Goal: Task Accomplishment & Management: Manage account settings

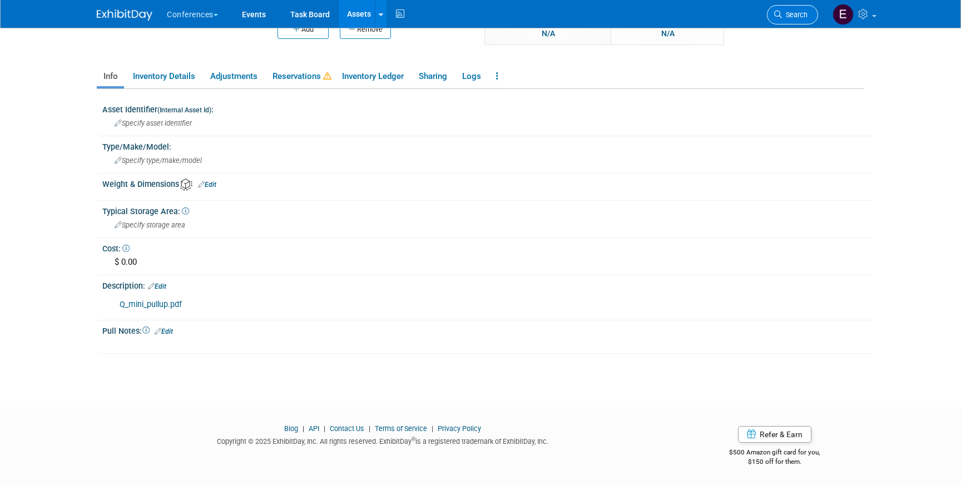
click at [797, 20] on link "Search" at bounding box center [792, 14] width 51 height 19
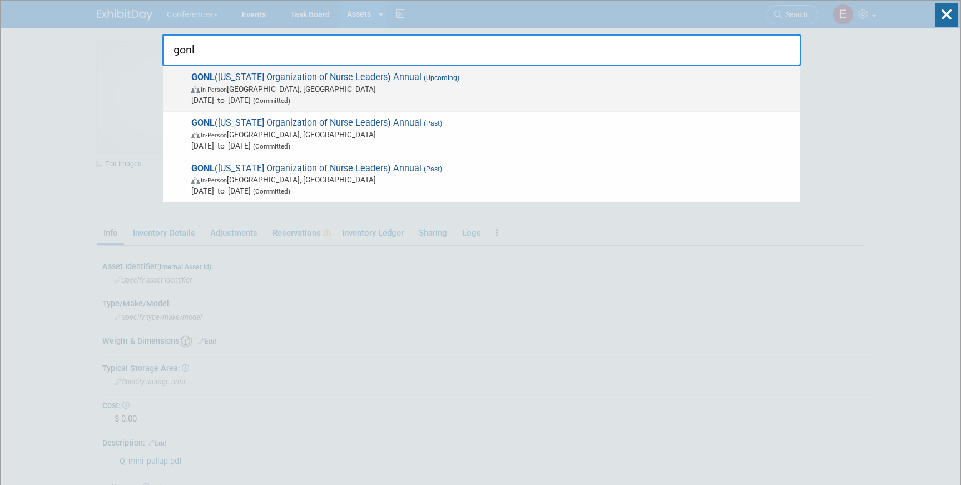
type input "gonl"
click at [322, 84] on span "In-Person Savannah, GA" at bounding box center [492, 88] width 603 height 11
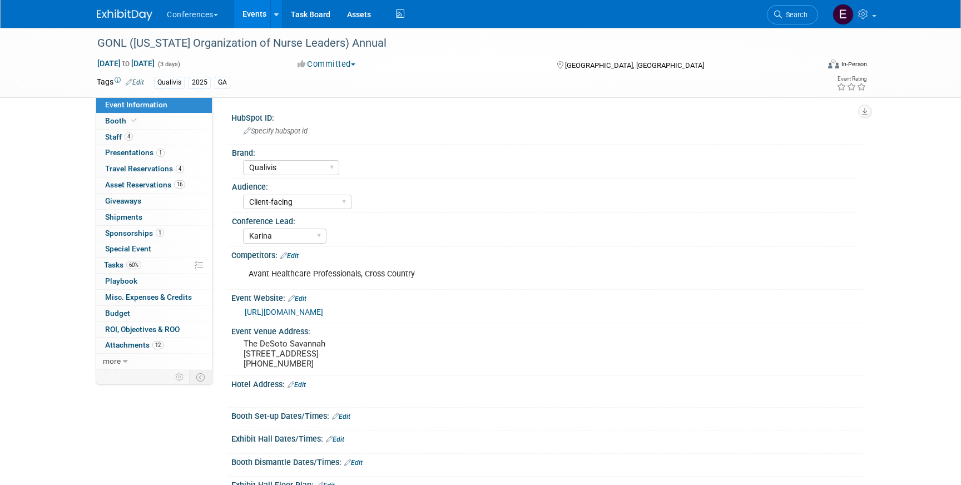
select select "Qualivis"
select select "Client-facing"
select select "Karina"
click at [152, 269] on link "60% Tasks 60%" at bounding box center [154, 265] width 116 height 16
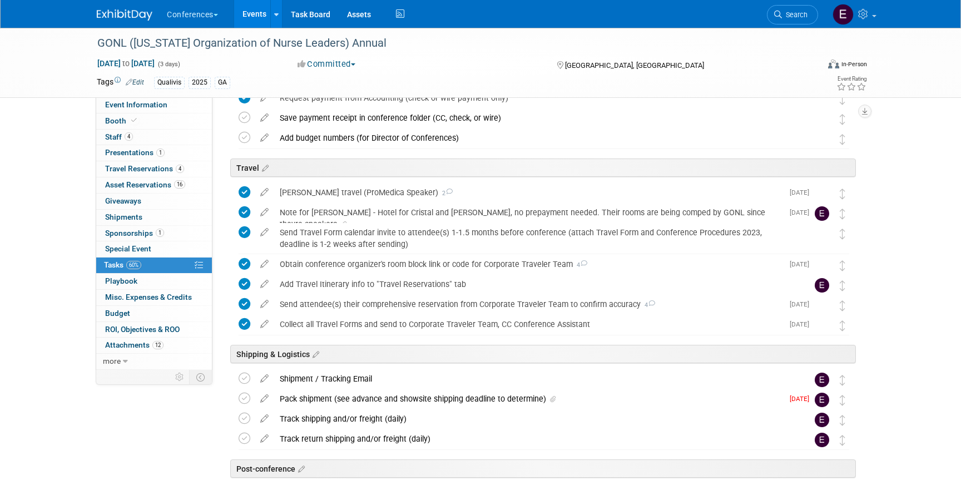
scroll to position [460, 0]
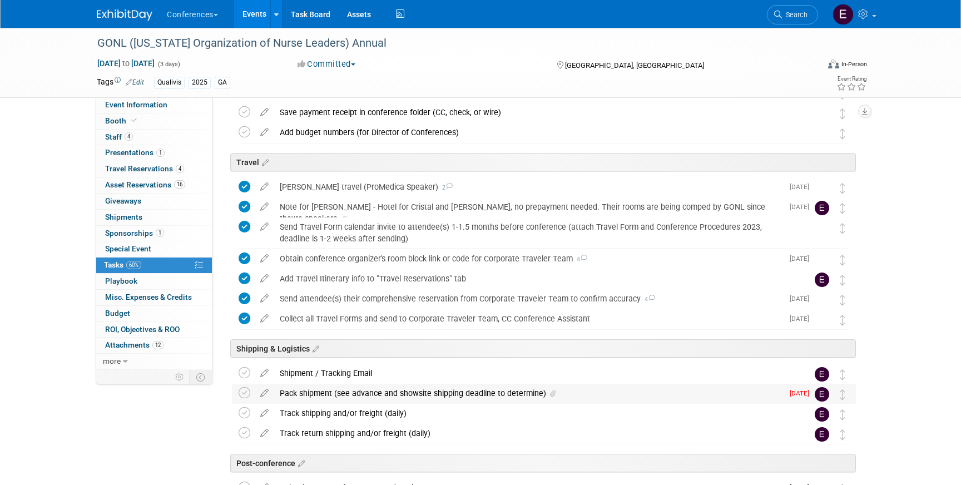
click at [316, 392] on div "Pack shipment (see advance and showsite shipping deadline to determine)" at bounding box center [528, 393] width 509 height 19
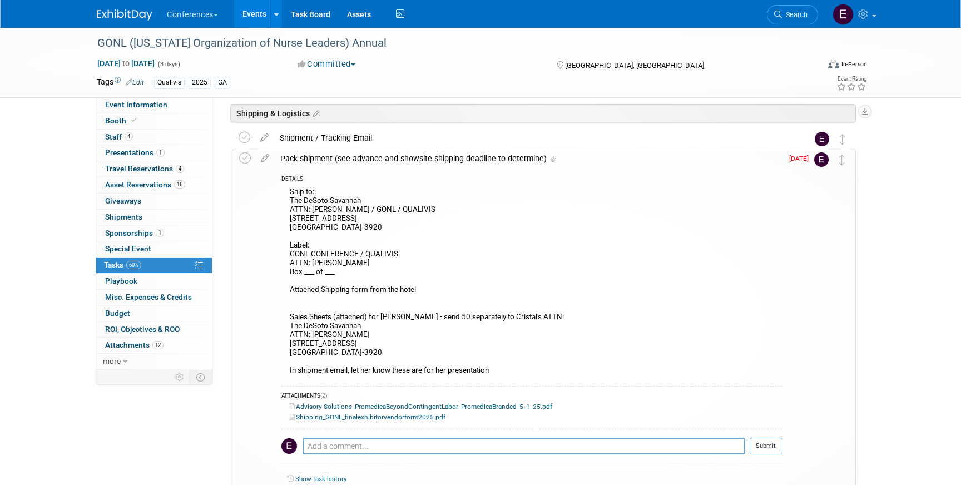
scroll to position [698, 0]
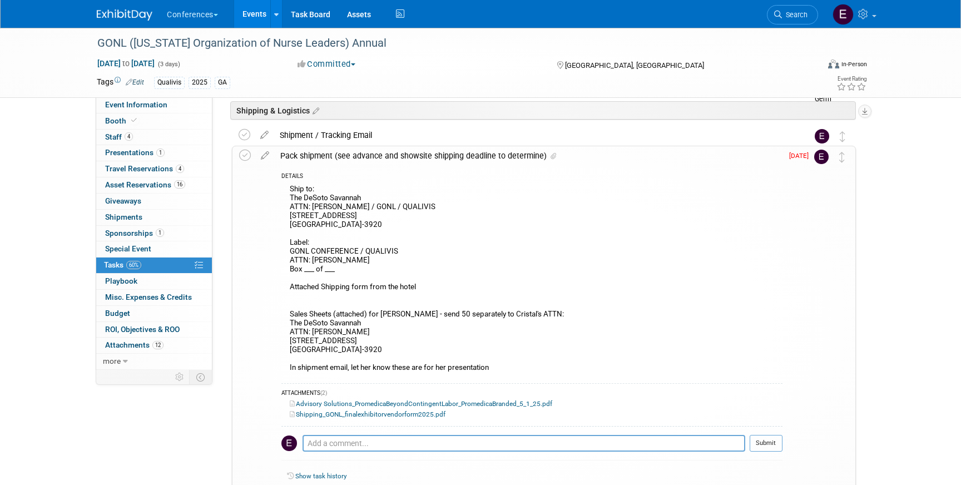
click at [348, 415] on link "Shipping_GONL_finalexhibitorvendorform2025.pdf" at bounding box center [368, 414] width 156 height 8
click at [349, 401] on link "Advisory Solutions_PromedicaBeyondContingentLabor_PromedicaBranded_5_1_25.pdf" at bounding box center [421, 404] width 262 height 8
click at [440, 403] on link "Advisory Solutions_PromedicaBeyondContingentLabor_PromedicaBranded_5_1_25.pdf" at bounding box center [421, 404] width 262 height 8
click at [428, 401] on link "Advisory Solutions_PromedicaBeyondContingentLabor_PromedicaBranded_5_1_25.pdf" at bounding box center [421, 404] width 262 height 8
click at [319, 402] on link "Advisory Solutions_PromedicaBeyondContingentLabor_PromedicaBranded_5_1_25.pdf" at bounding box center [421, 404] width 262 height 8
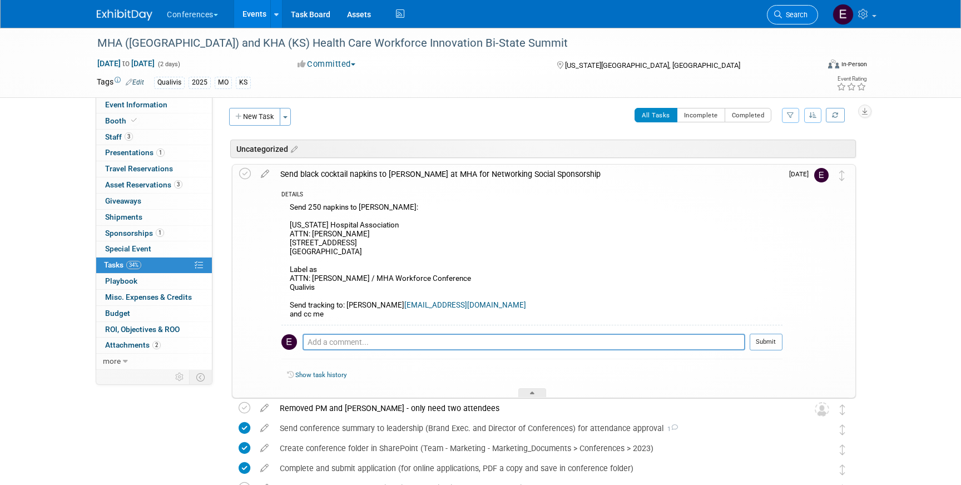
click at [789, 12] on span "Search" at bounding box center [795, 15] width 26 height 8
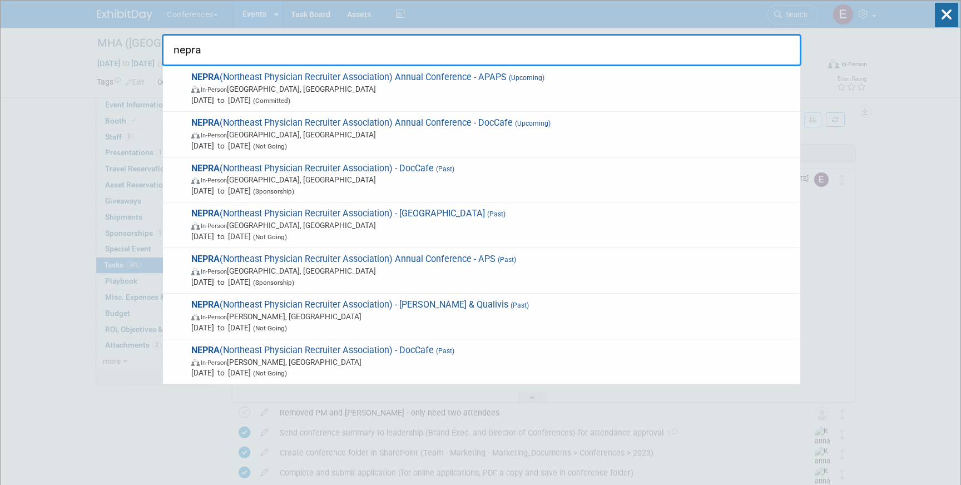
type input "nepra"
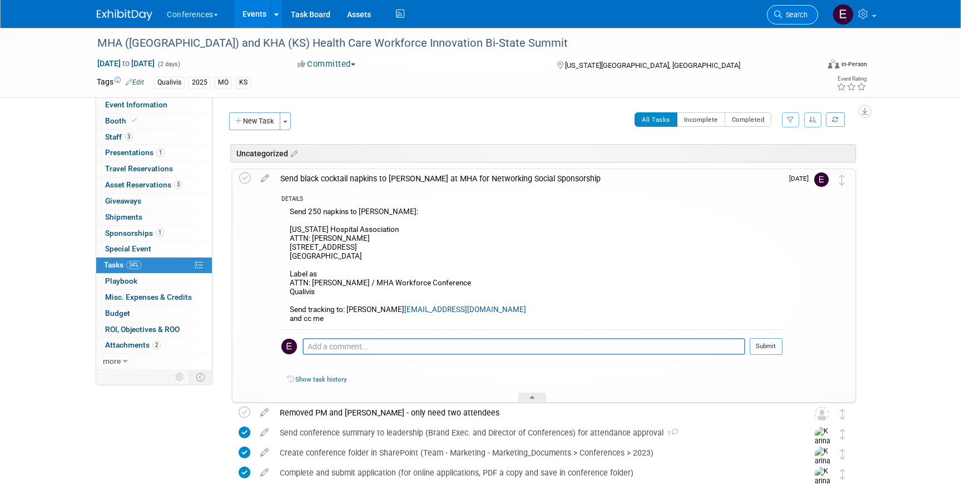
click at [789, 14] on span "Search" at bounding box center [795, 15] width 26 height 8
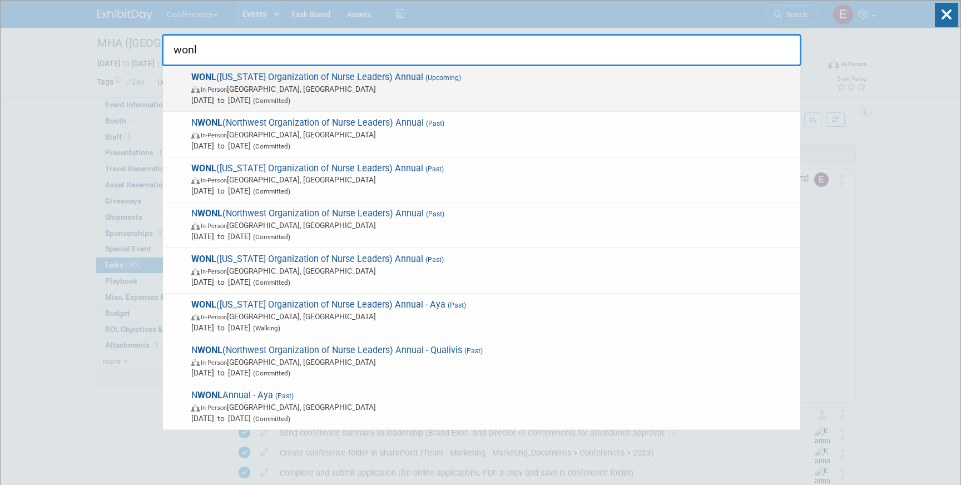
type input "wonl"
click at [297, 76] on span "WONL (Wisconsin Organization of Nurse Leaders) Annual (Upcoming) In-Person Pewa…" at bounding box center [491, 89] width 606 height 34
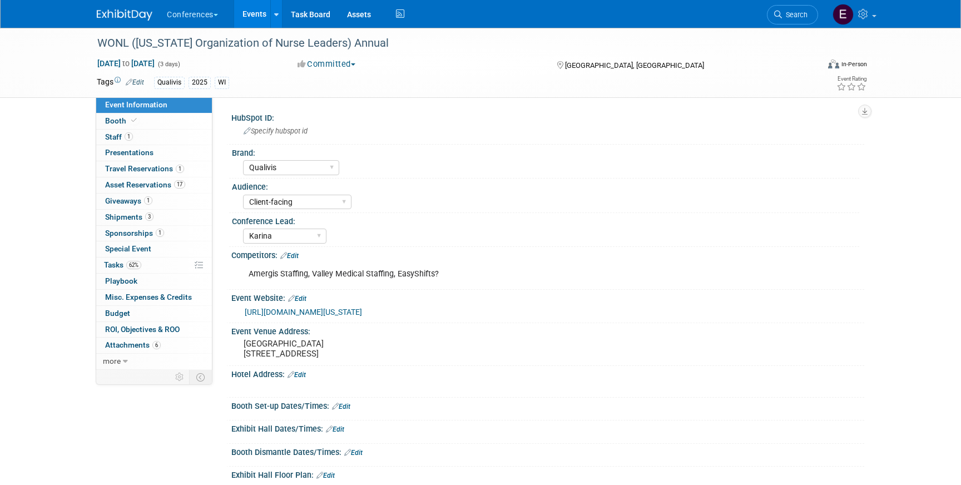
select select "Qualivis"
select select "Client-facing"
select select "Karina"
click at [121, 261] on span "Tasks 62%" at bounding box center [122, 264] width 37 height 9
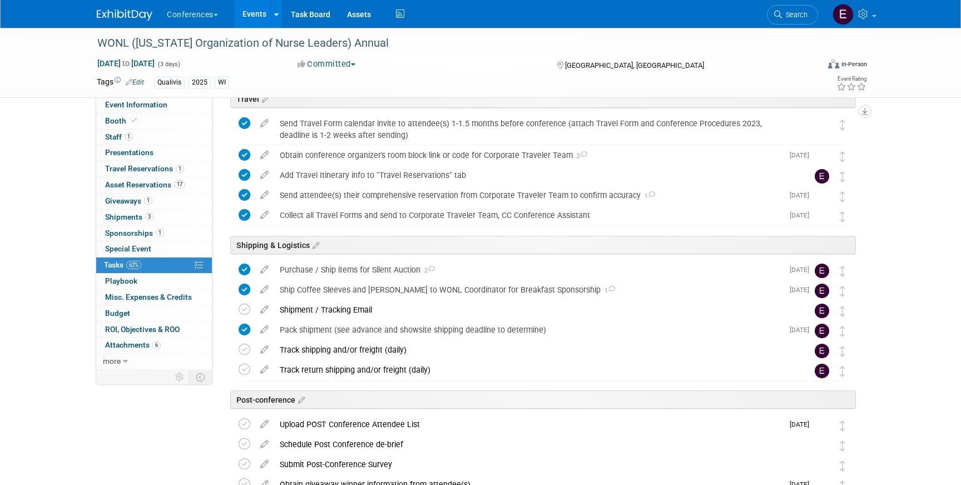
scroll to position [581, 0]
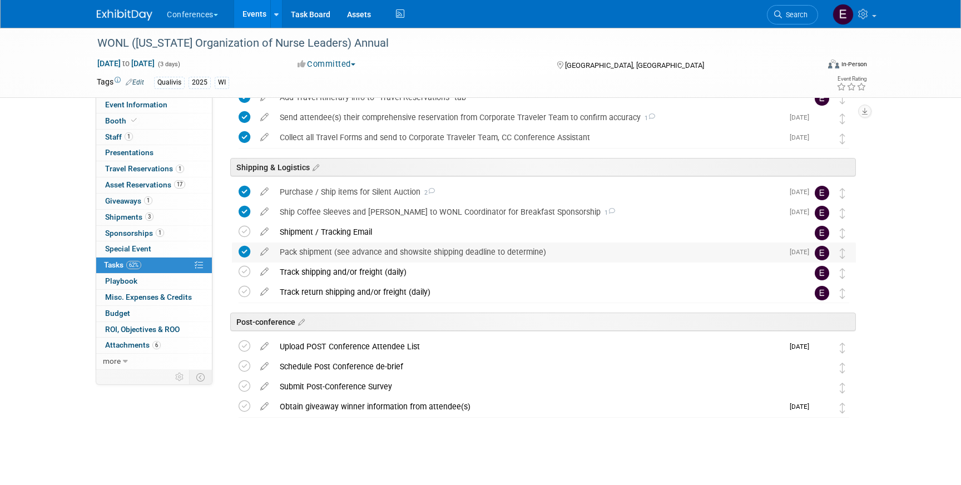
click at [294, 250] on div "Pack shipment (see advance and showsite shipping deadline to determine)" at bounding box center [528, 251] width 509 height 19
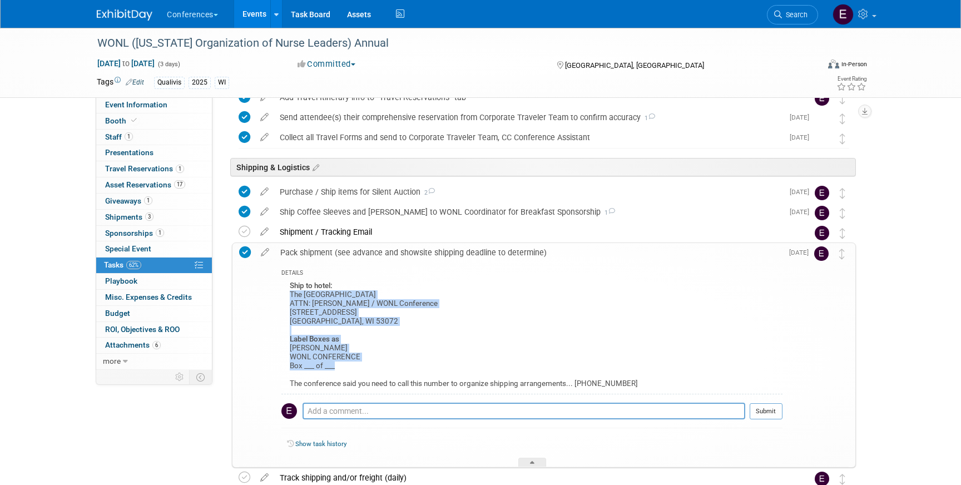
drag, startPoint x: 291, startPoint y: 293, endPoint x: 385, endPoint y: 365, distance: 118.5
click at [385, 365] on div "Ship to hotel: The Ingleside Hotel ATTN: Aaron Barton / WONL Conference 2810 Go…" at bounding box center [531, 337] width 501 height 116
copy div "The Ingleside Hotel ATTN: Aaron Barton / WONL Conference 2810 Golf Road Pewauke…"
click at [798, 21] on link "Search" at bounding box center [792, 14] width 51 height 19
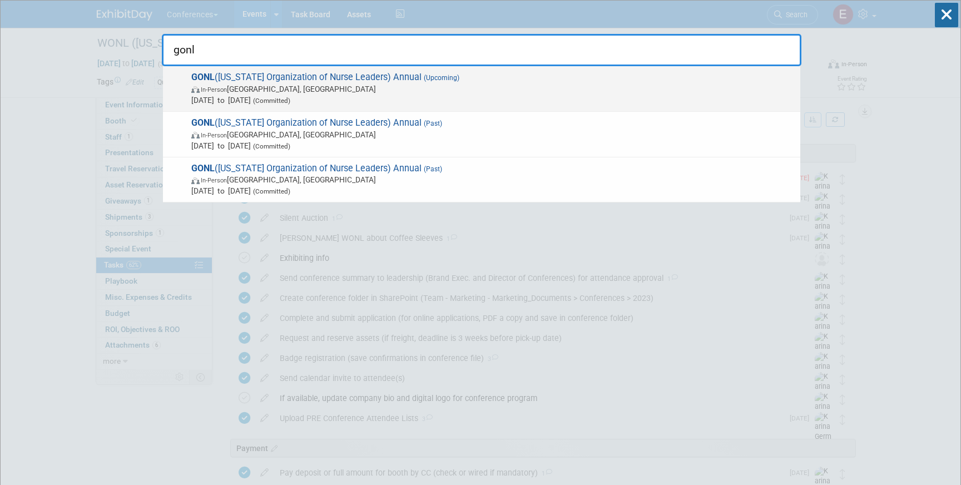
type input "gonl"
click at [444, 95] on span "Sep 15, 2025 to Sep 17, 2025 (Committed)" at bounding box center [492, 100] width 603 height 11
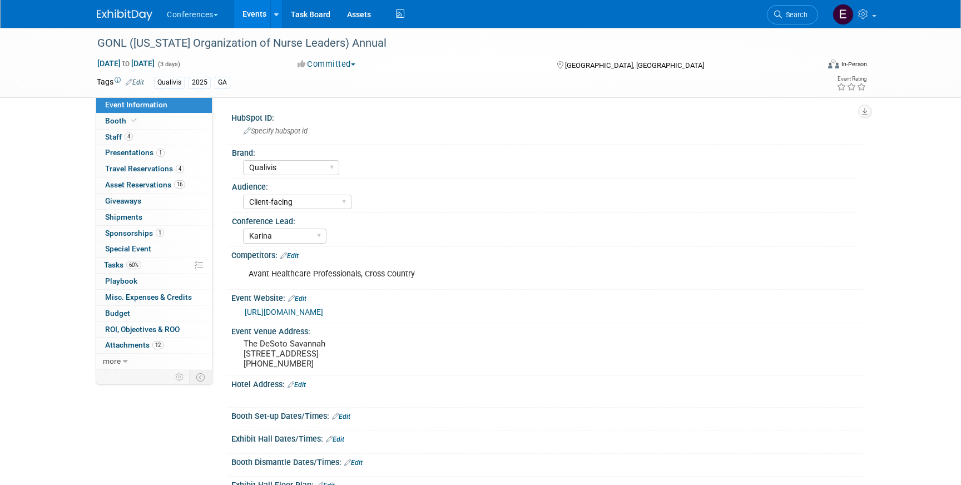
select select "Qualivis"
select select "Client-facing"
select select "Karina"
click at [152, 269] on link "60% Tasks 60%" at bounding box center [154, 265] width 116 height 16
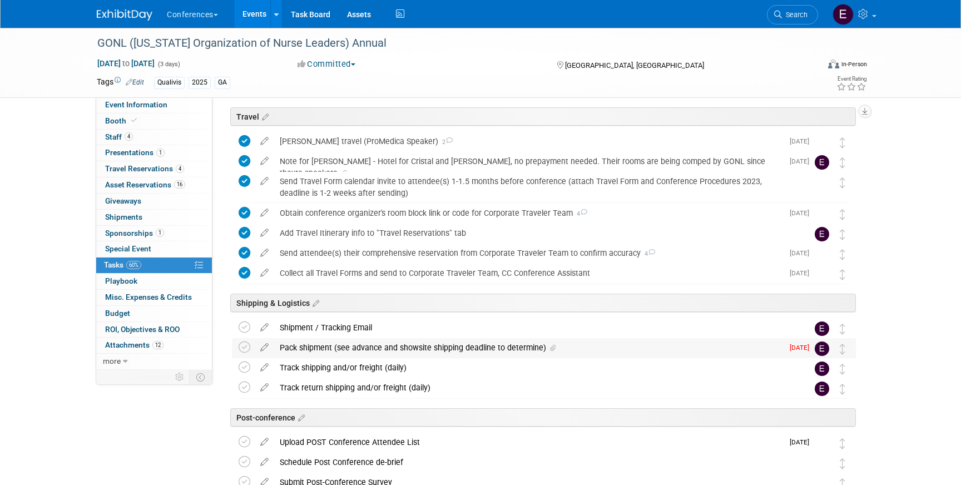
click at [350, 351] on div "Pack shipment (see advance and showsite shipping deadline to determine)" at bounding box center [528, 347] width 509 height 19
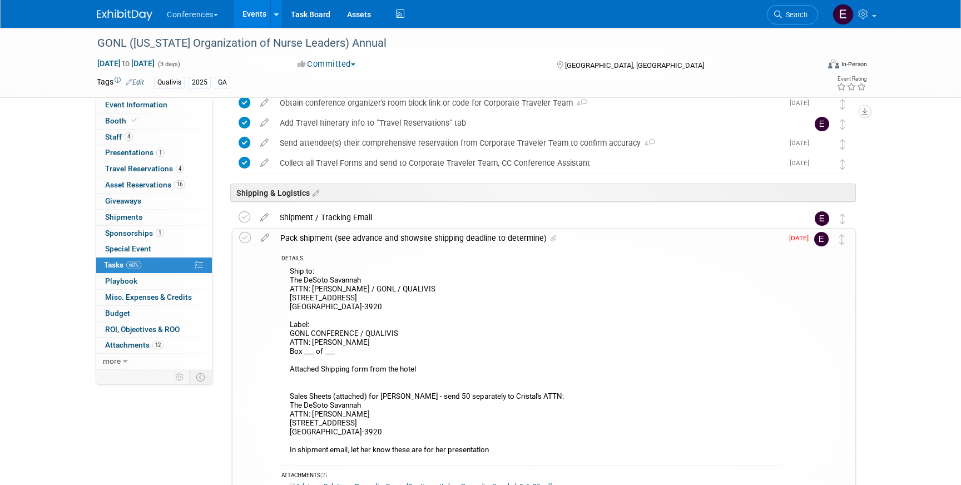
scroll to position [620, 0]
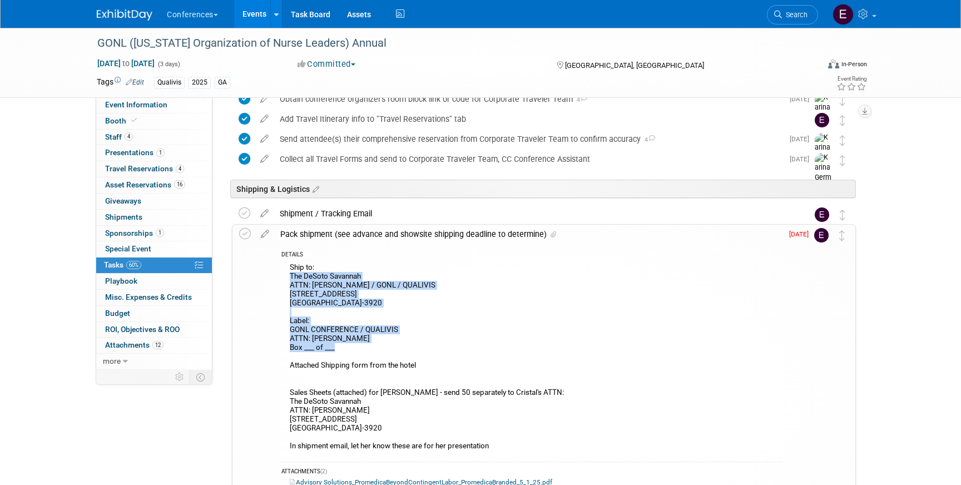
drag, startPoint x: 289, startPoint y: 275, endPoint x: 435, endPoint y: 350, distance: 164.3
click at [435, 350] on div "Ship to: The DeSoto Savannah ATTN: Sherry Kolb / GONL / QUALIVIS 15 E Liberty S…" at bounding box center [531, 358] width 501 height 196
copy div "The DeSoto Savannah ATTN: Sherry Kolb / GONL / QUALIVIS 15 E Liberty St Savanna…"
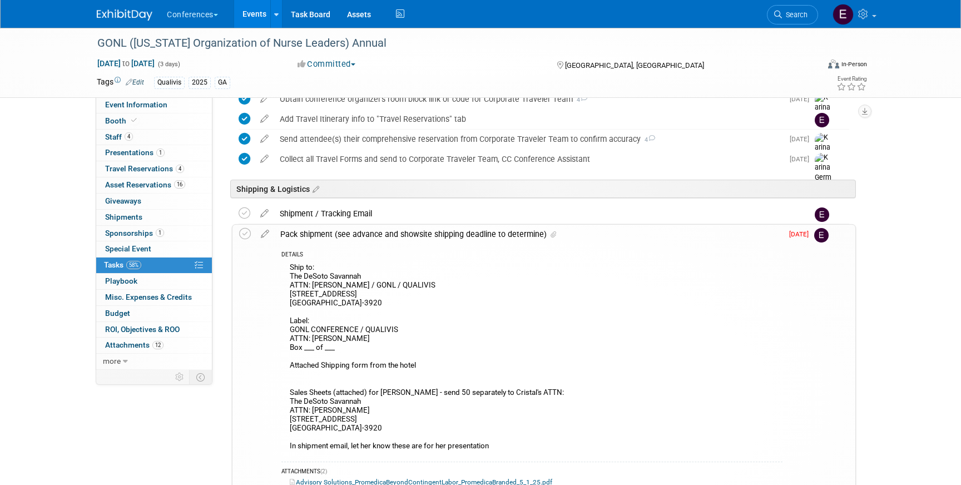
click at [560, 337] on div "Ship to: The DeSoto Savannah ATTN: Sherry Kolb / GONL / QUALIVIS 15 E Liberty S…" at bounding box center [531, 358] width 501 height 196
click at [241, 237] on icon at bounding box center [245, 234] width 12 height 12
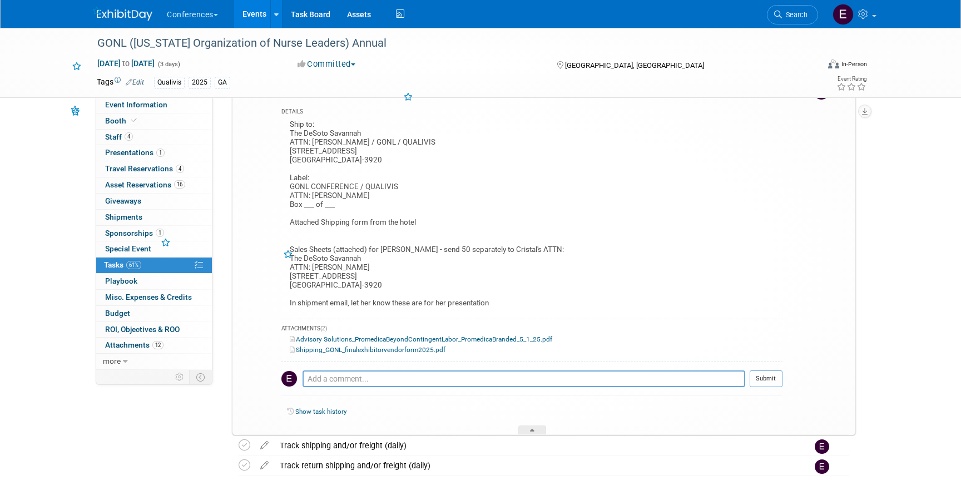
scroll to position [764, 0]
click at [790, 17] on span "Search" at bounding box center [795, 15] width 26 height 8
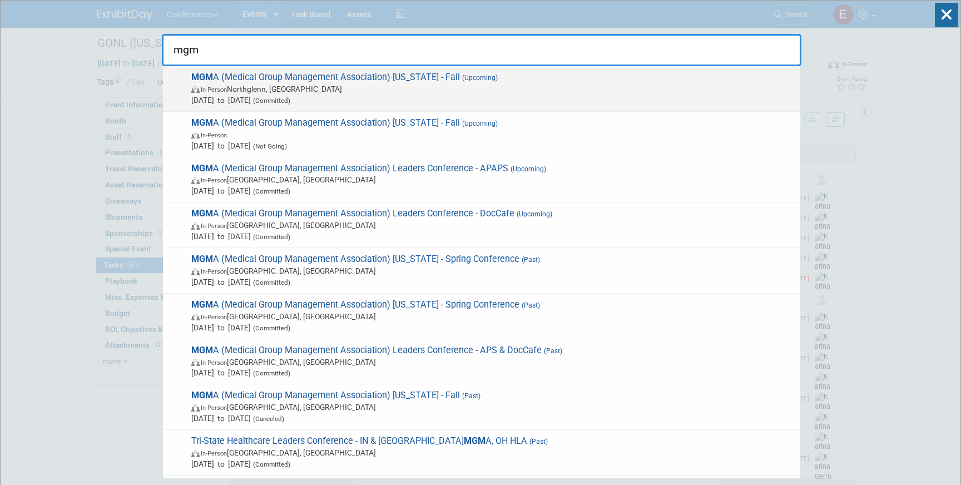
type input "mgm"
click at [469, 97] on span "Sep 18, 2025 to Sep 19, 2025 (Committed)" at bounding box center [492, 100] width 603 height 11
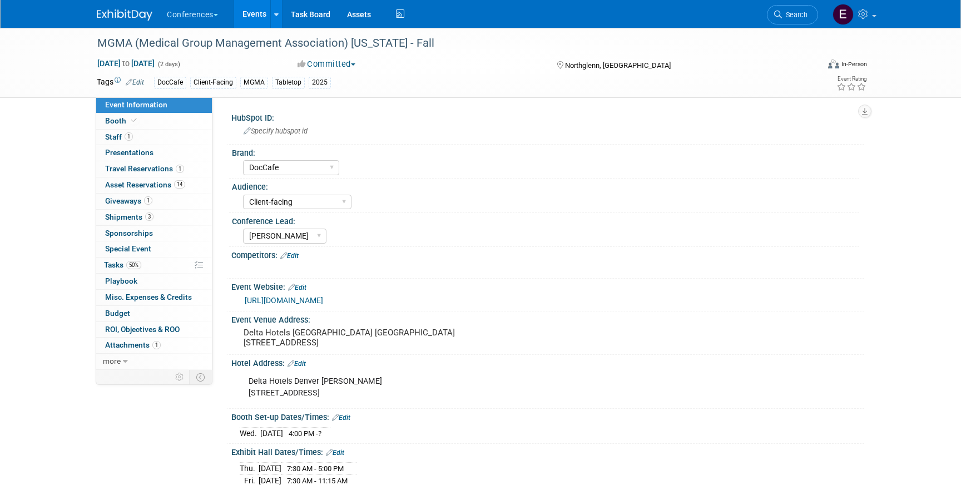
select select "DocCafe"
select select "Client-facing"
select select "[PERSON_NAME]"
click at [127, 266] on span "50%" at bounding box center [133, 265] width 15 height 8
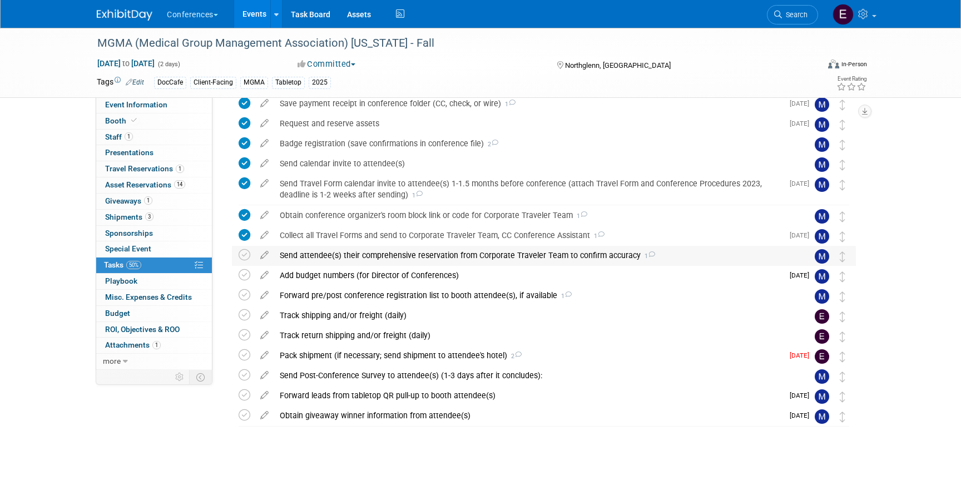
scroll to position [220, 0]
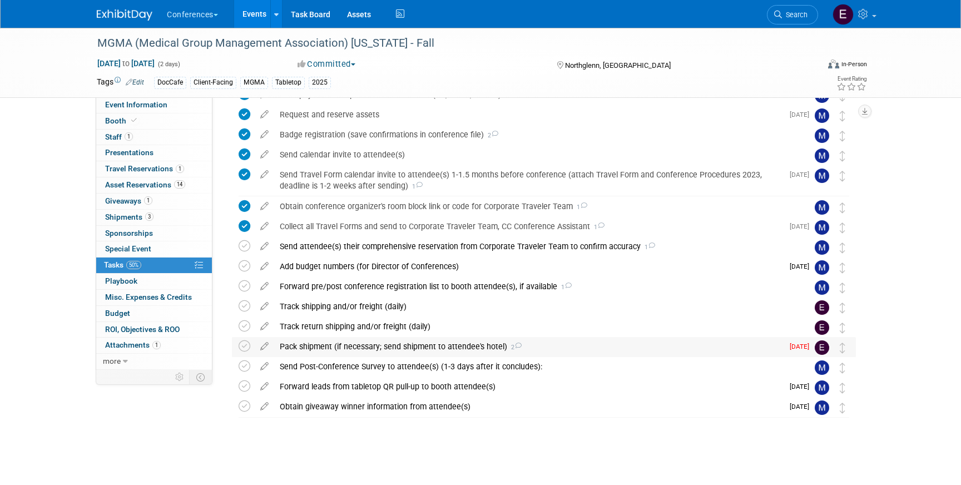
click at [346, 341] on div "Pack shipment (if necessary; send shipment to attendee's hotel) 2" at bounding box center [528, 346] width 509 height 19
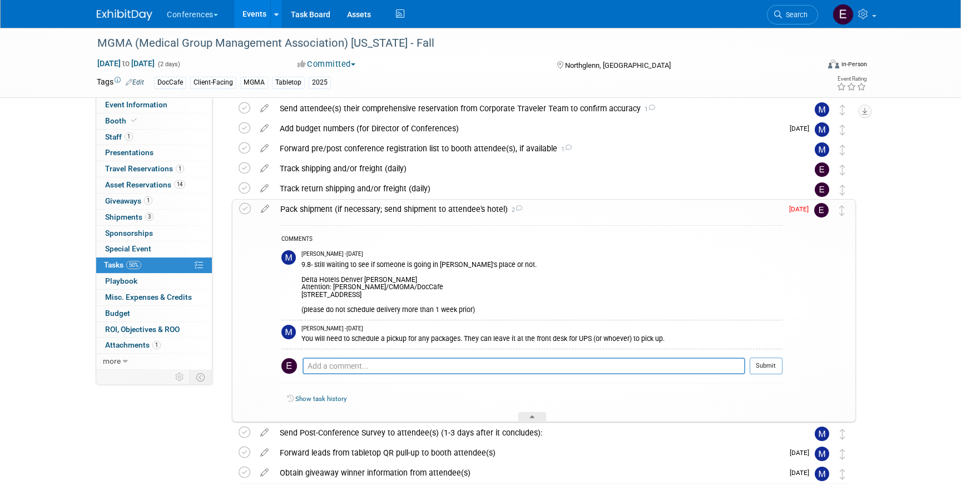
scroll to position [367, 0]
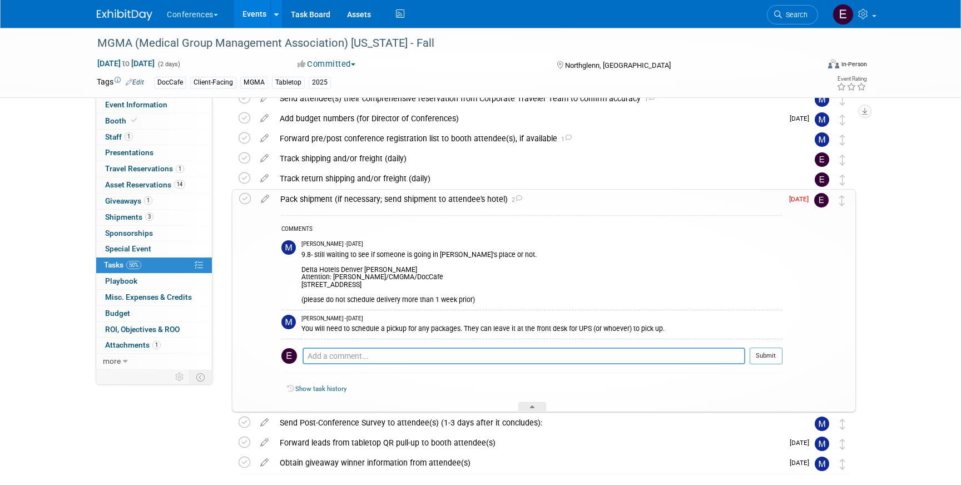
drag, startPoint x: 301, startPoint y: 269, endPoint x: 375, endPoint y: 277, distance: 74.4
click at [375, 277] on div "9.8- still waiting to see if someone is going in [PERSON_NAME]'s place or not. …" at bounding box center [541, 276] width 481 height 56
drag, startPoint x: 302, startPoint y: 270, endPoint x: 449, endPoint y: 284, distance: 148.0
click at [449, 284] on div "9.8- still waiting to see if someone is going in [PERSON_NAME]'s place or not. …" at bounding box center [541, 276] width 481 height 56
copy div "Delta Hotels [GEOGRAPHIC_DATA] [PERSON_NAME] Attention: [PERSON_NAME]/CMGMA/Doc…"
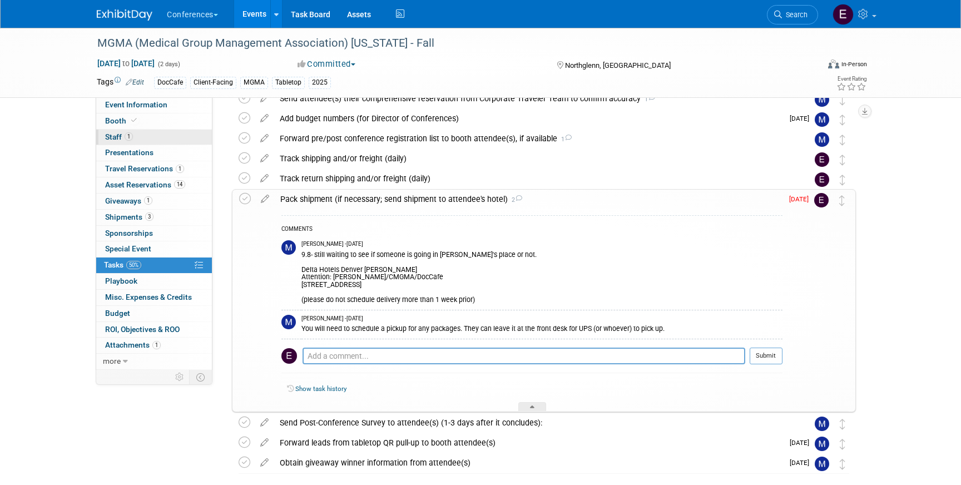
click at [170, 141] on link "1 Staff 1" at bounding box center [154, 138] width 116 height 16
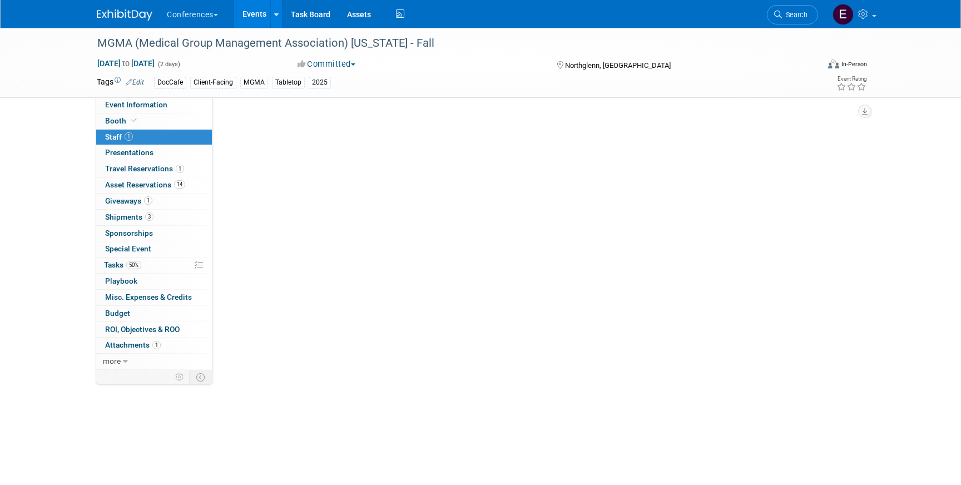
scroll to position [0, 0]
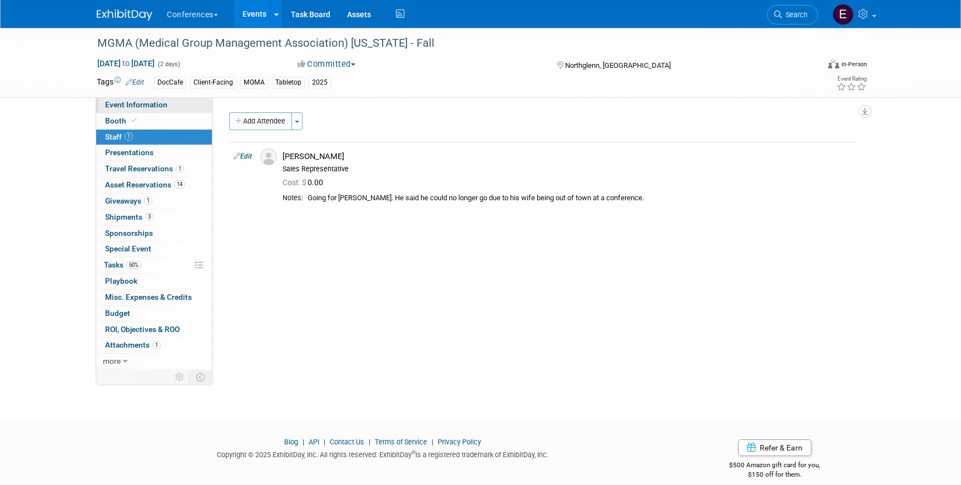
click at [162, 110] on link "Event Information" at bounding box center [154, 105] width 116 height 16
select select "DocCafe"
select select "Client-facing"
select select "[PERSON_NAME]"
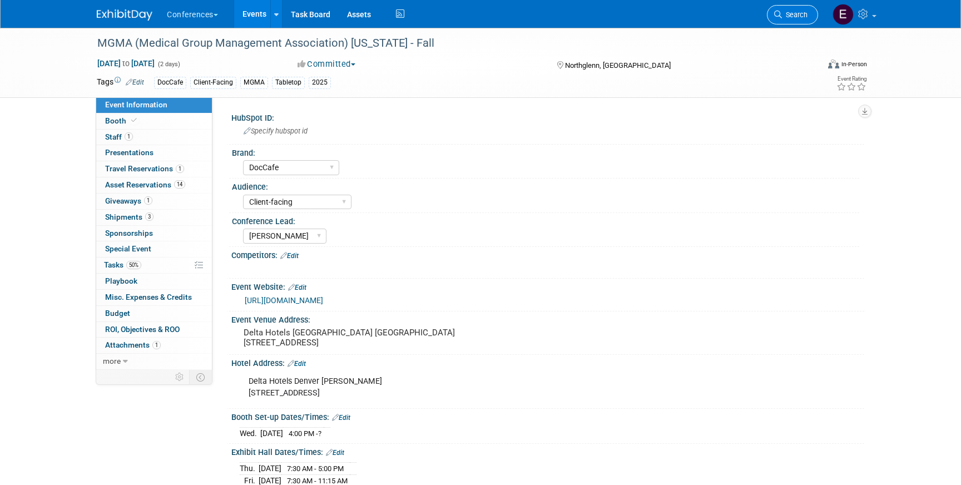
click at [799, 14] on span "Search" at bounding box center [795, 15] width 26 height 8
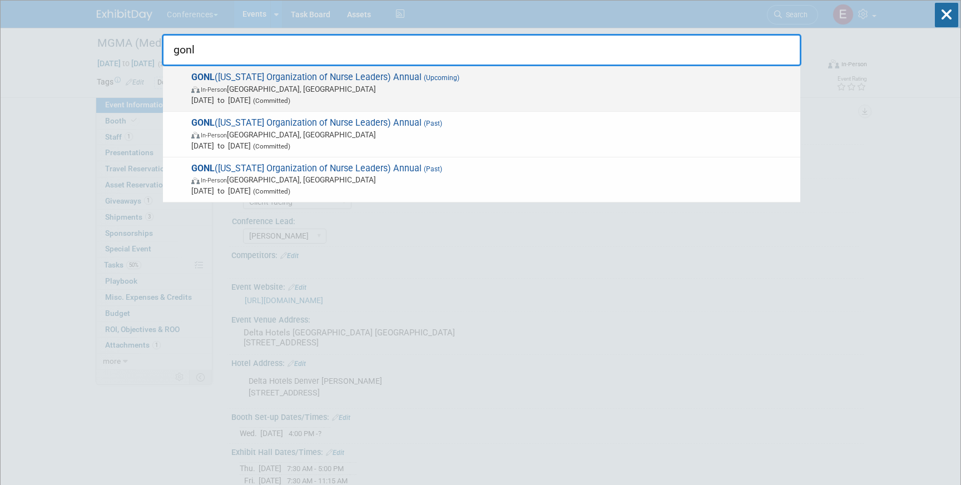
type input "gonl"
click at [430, 100] on span "Sep 15, 2025 to Sep 17, 2025 (Committed)" at bounding box center [492, 100] width 603 height 11
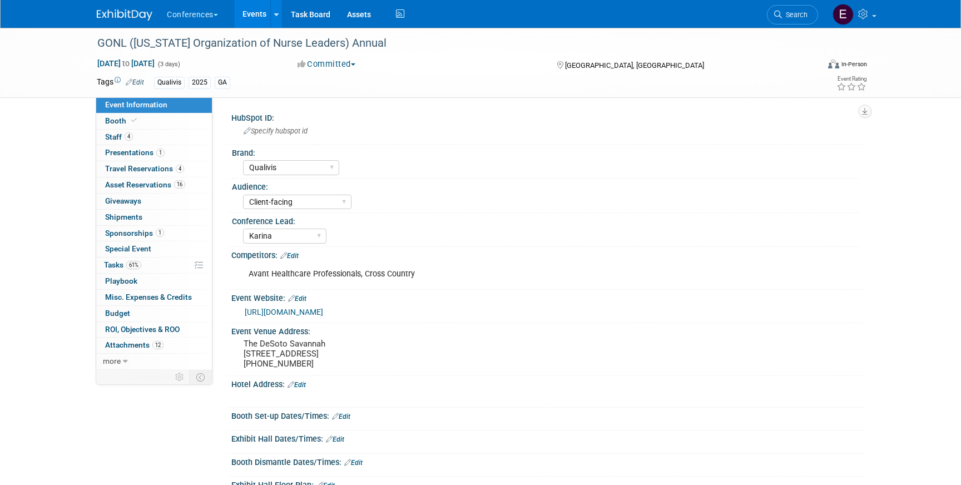
select select "Qualivis"
select select "Client-facing"
select select "Karina"
click at [142, 271] on link "61% Tasks 61%" at bounding box center [154, 265] width 116 height 16
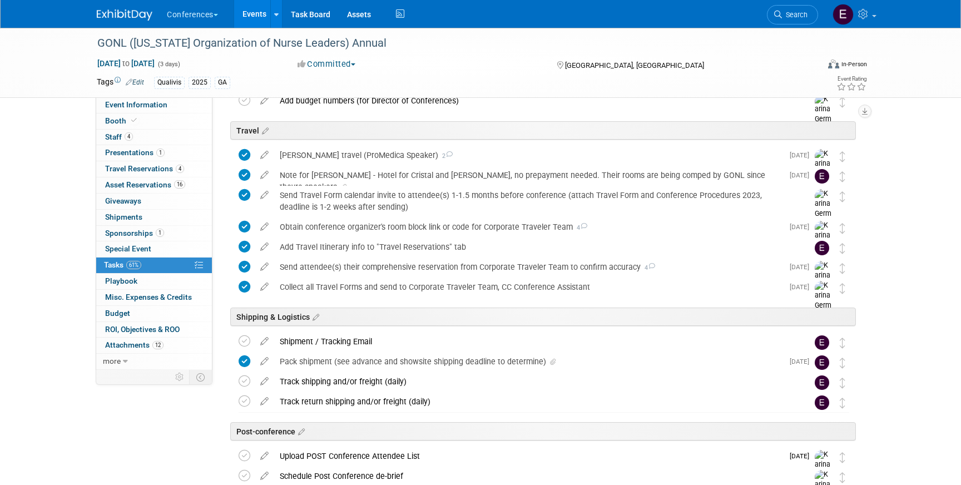
scroll to position [566, 0]
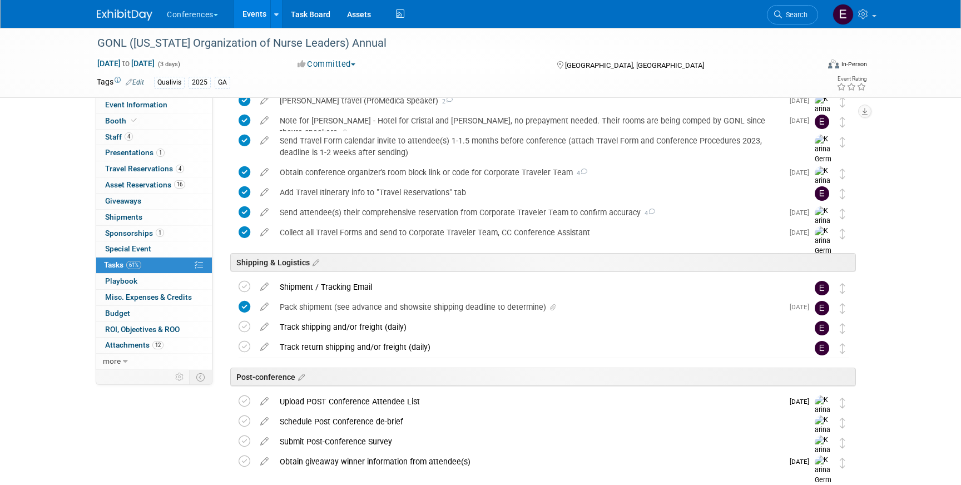
click at [390, 305] on div "Pack shipment (see advance and showsite shipping deadline to determine)" at bounding box center [528, 306] width 509 height 19
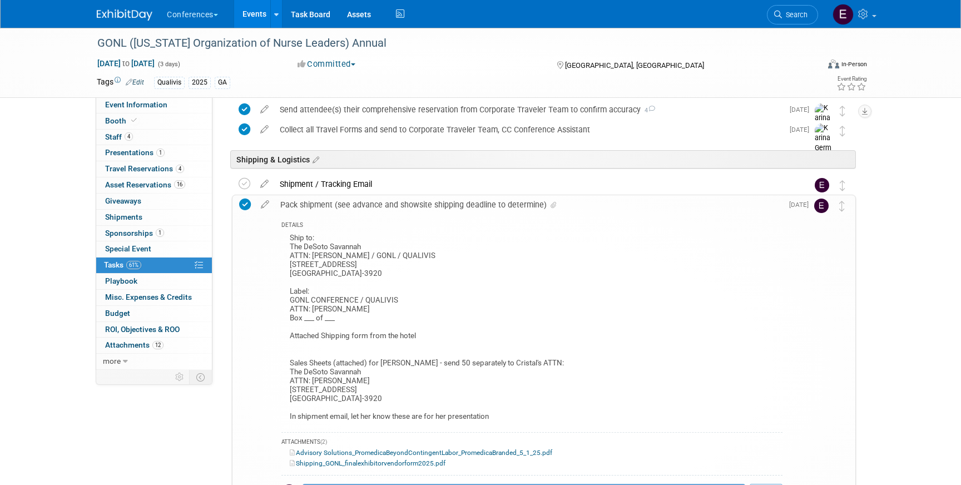
scroll to position [684, 0]
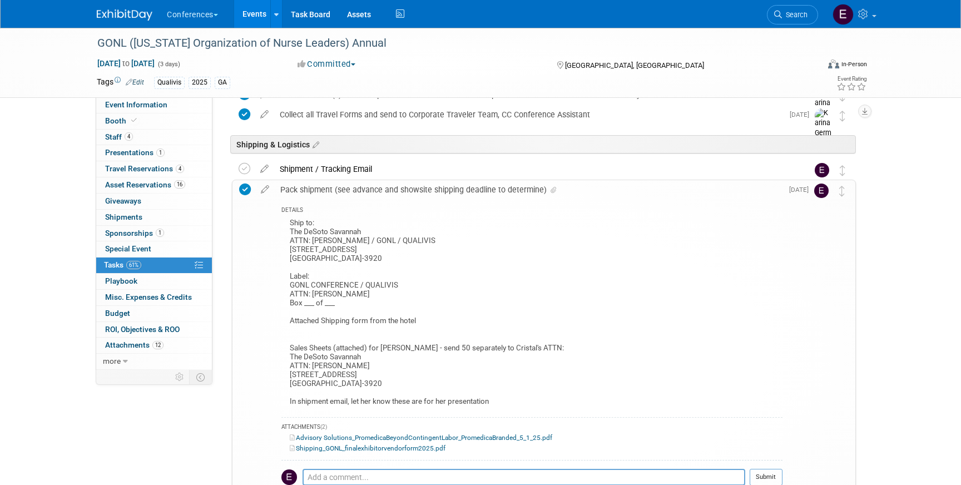
drag, startPoint x: 289, startPoint y: 355, endPoint x: 425, endPoint y: 381, distance: 138.6
click at [425, 381] on div "Ship to: The DeSoto Savannah ATTN: Sherry Kolb / GONL / QUALIVIS 15 E Liberty S…" at bounding box center [531, 314] width 501 height 196
copy div "The DeSoto Savannah ATTN: Cristal Mackay 15 E Liberty St Savannah, GA 31401-3920"
click at [784, 14] on span "Search" at bounding box center [795, 15] width 26 height 8
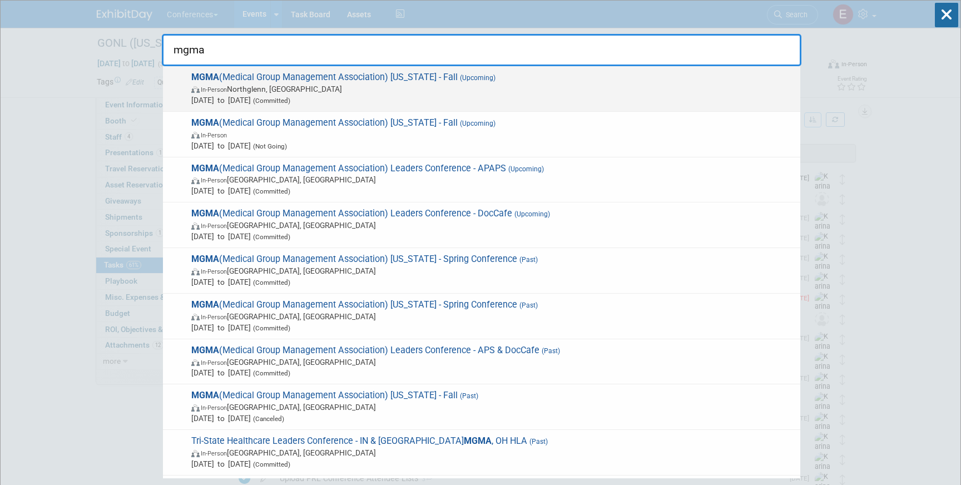
type input "mgma"
click at [397, 89] on span "In-Person Northglenn, CO" at bounding box center [492, 88] width 603 height 11
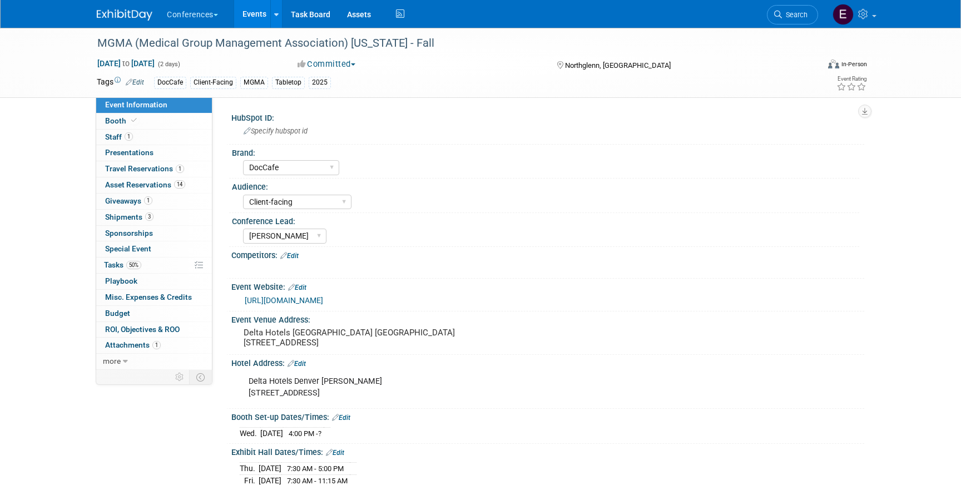
select select "DocCafe"
select select "Client-facing"
select select "[PERSON_NAME]"
click at [783, 21] on link "Search" at bounding box center [792, 14] width 51 height 19
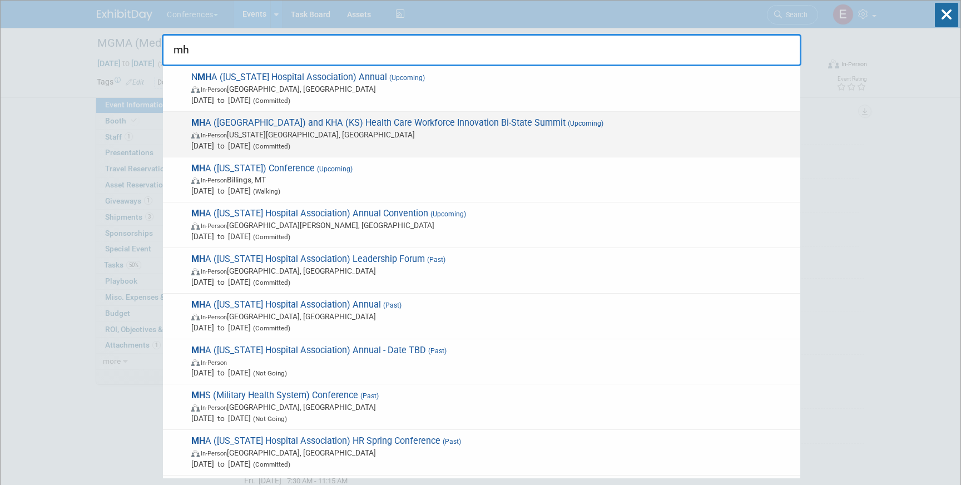
type input "mh"
click at [351, 132] on span "In-Person Kansas City, MO" at bounding box center [492, 134] width 603 height 11
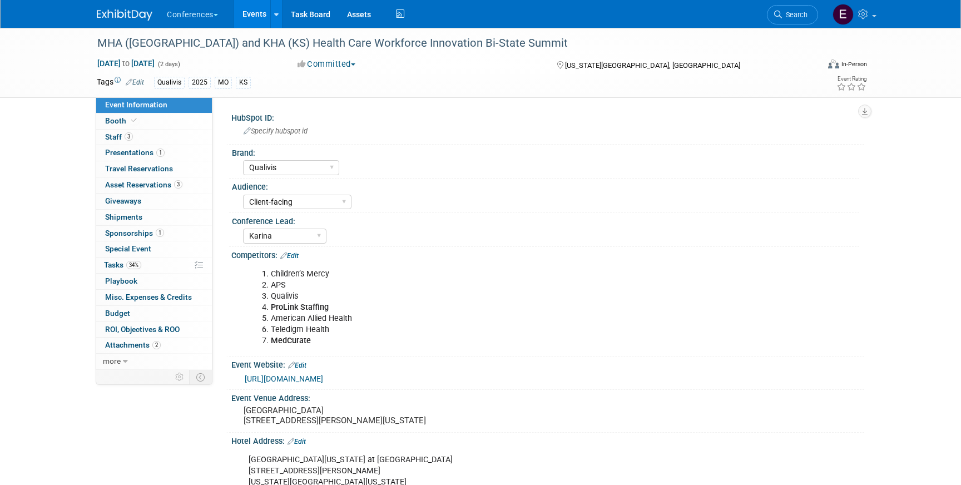
select select "Qualivis"
select select "Client-facing"
select select "Karina"
click at [161, 267] on link "34% Tasks 34%" at bounding box center [154, 265] width 116 height 16
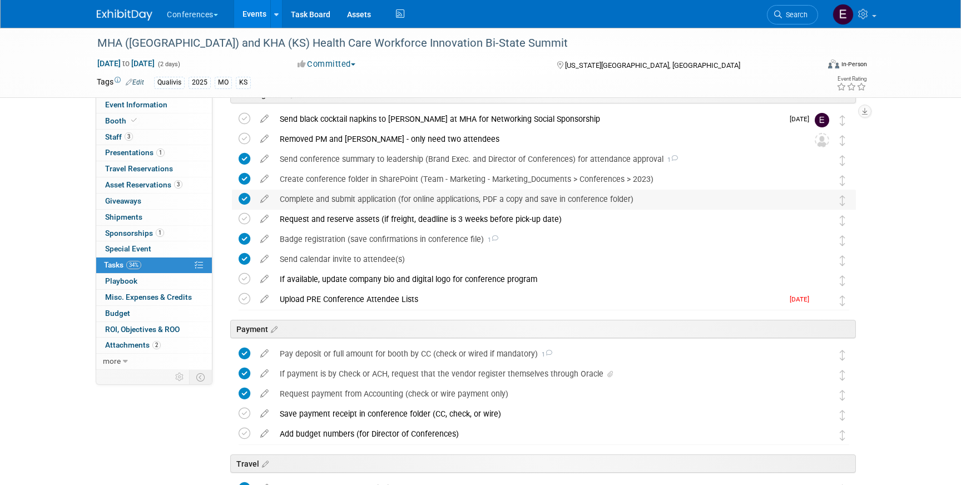
scroll to position [43, 0]
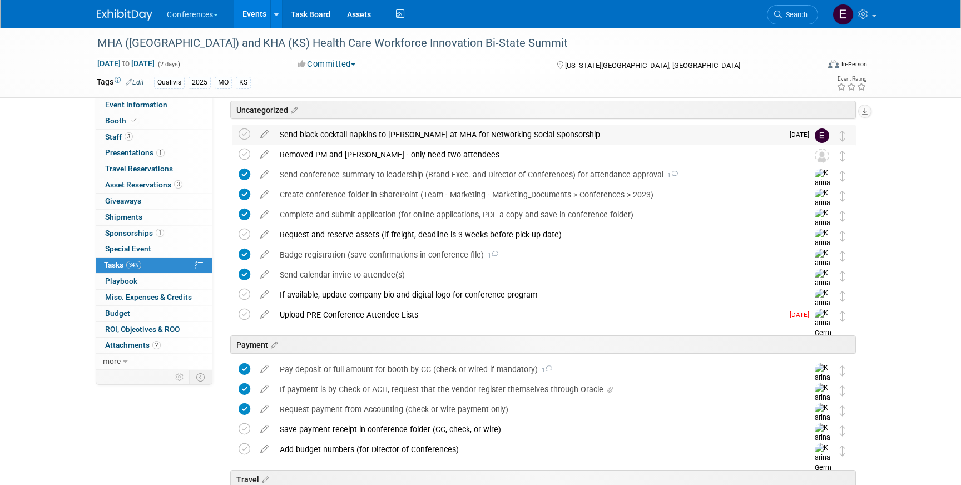
click at [496, 127] on div "Send black cocktail napkins to [PERSON_NAME] at MHA for Networking Social Spons…" at bounding box center [528, 134] width 509 height 19
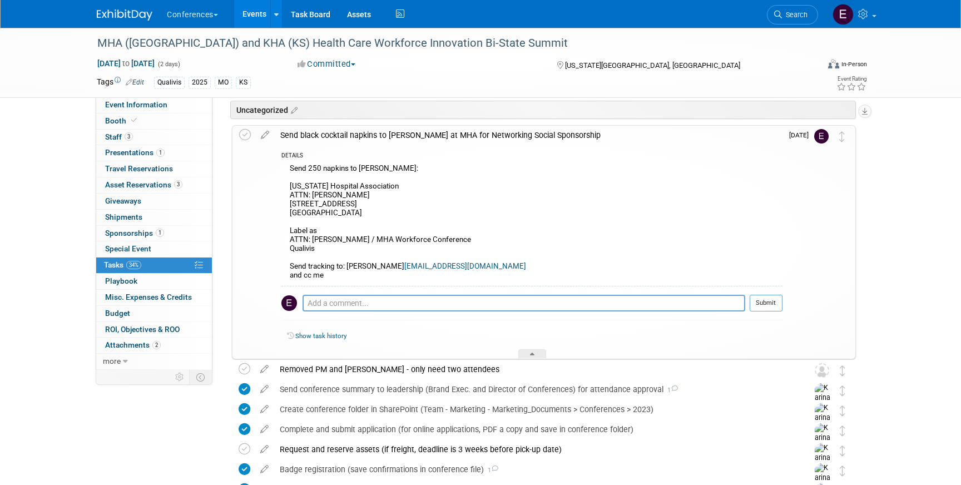
drag, startPoint x: 286, startPoint y: 184, endPoint x: 398, endPoint y: 212, distance: 115.1
click at [398, 212] on div "Send 250 napkins to [PERSON_NAME]: [US_STATE] Hospital Association ATTN: [PERSO…" at bounding box center [531, 223] width 501 height 125
copy div "[US_STATE] Hospital Association ATTN: [PERSON_NAME] [STREET_ADDRESS][PERSON_NAM…"
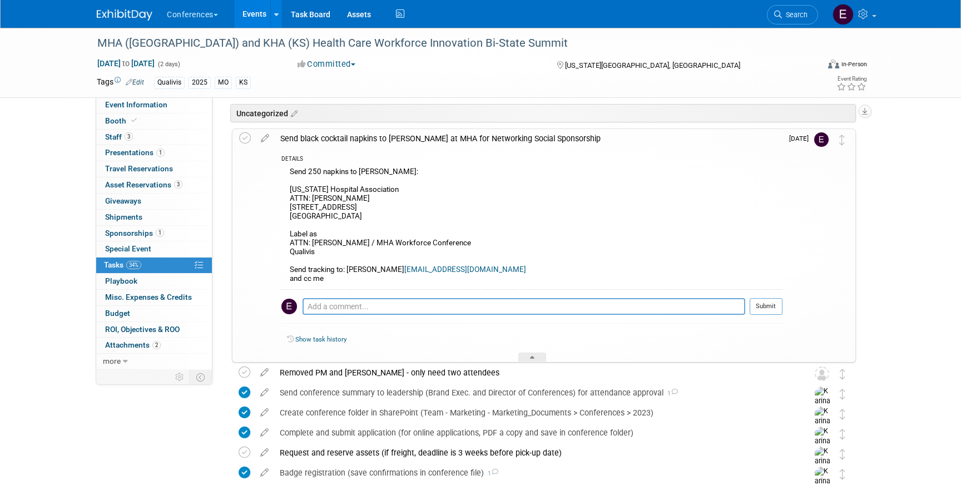
scroll to position [7, 0]
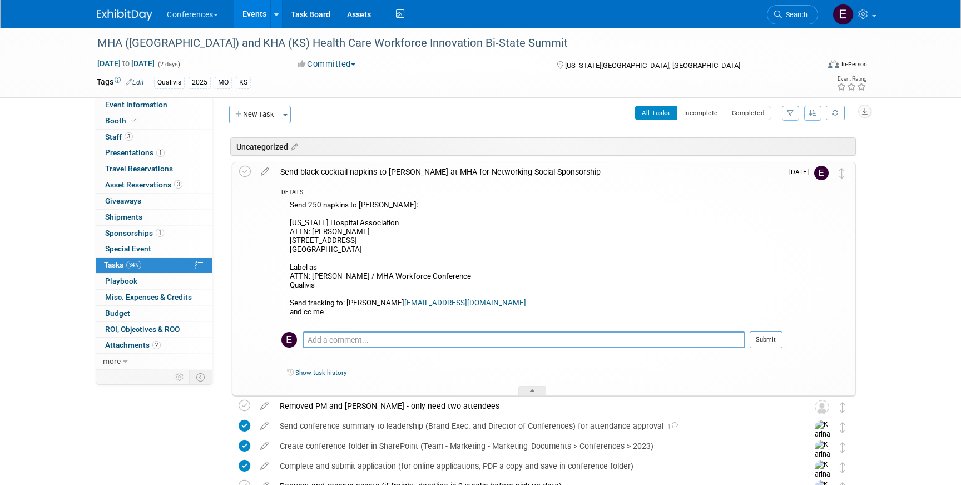
click at [459, 235] on div "Send 250 napkins to [PERSON_NAME]: [US_STATE] Hospital Association ATTN: [PERSO…" at bounding box center [531, 260] width 501 height 125
click at [780, 13] on icon at bounding box center [778, 15] width 8 height 8
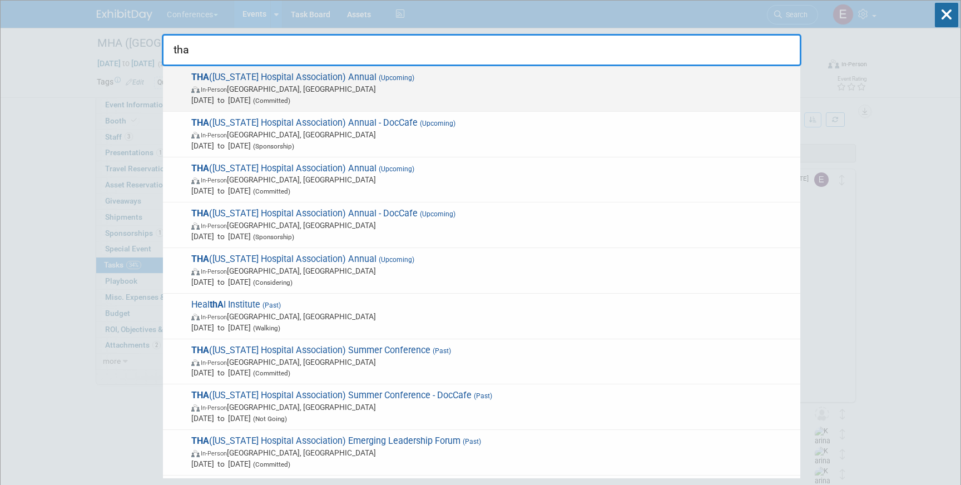
type input "tha"
click at [416, 85] on span "In-Person Nashville, TN" at bounding box center [492, 88] width 603 height 11
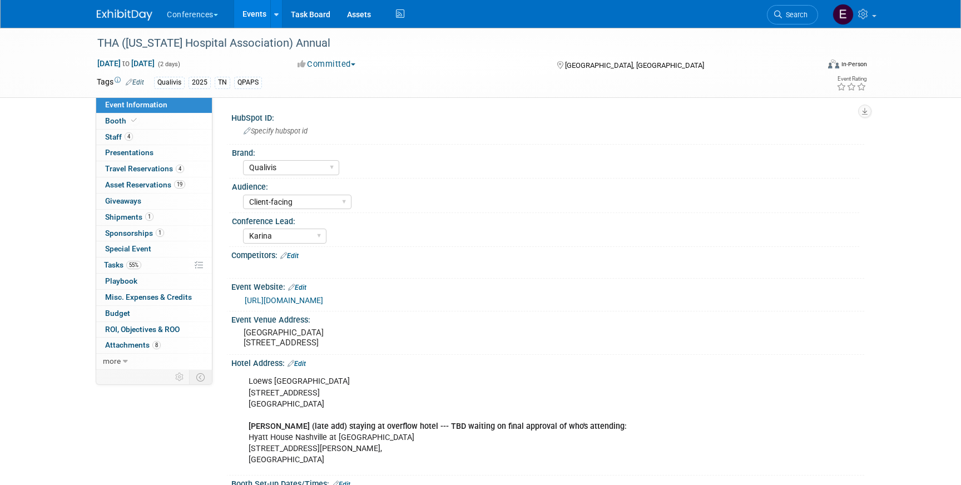
select select "Qualivis"
select select "Client-facing"
select select "Karina"
click at [165, 270] on link "55% Tasks 55%" at bounding box center [154, 265] width 116 height 16
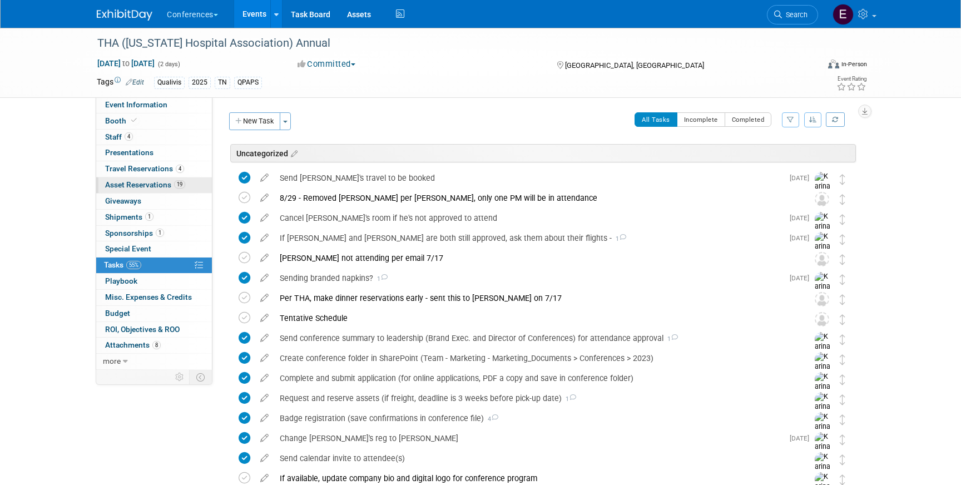
click at [145, 187] on span "Asset Reservations 19" at bounding box center [145, 184] width 80 height 9
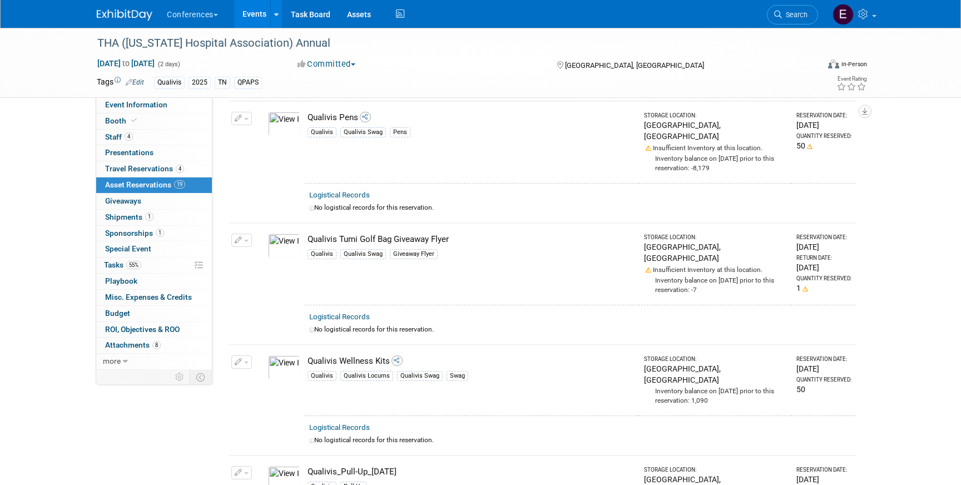
scroll to position [1858, 0]
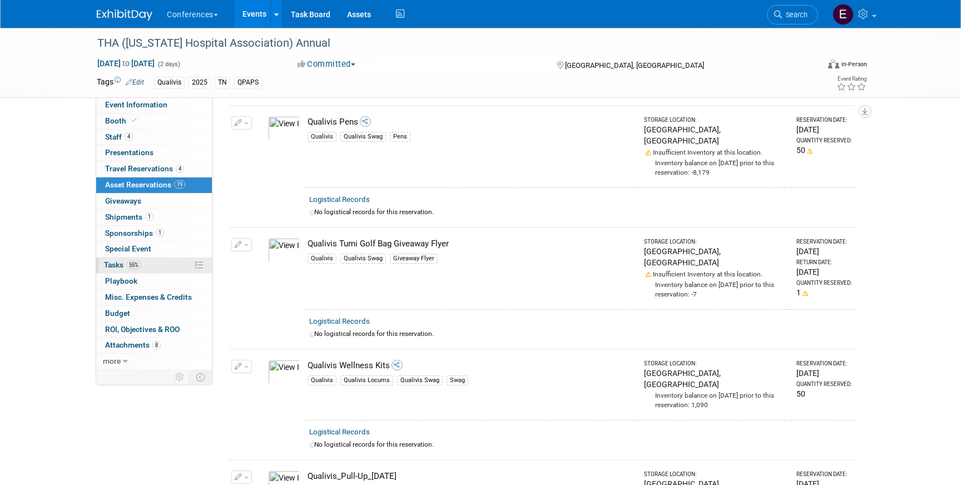
click at [137, 263] on span "55%" at bounding box center [133, 265] width 15 height 8
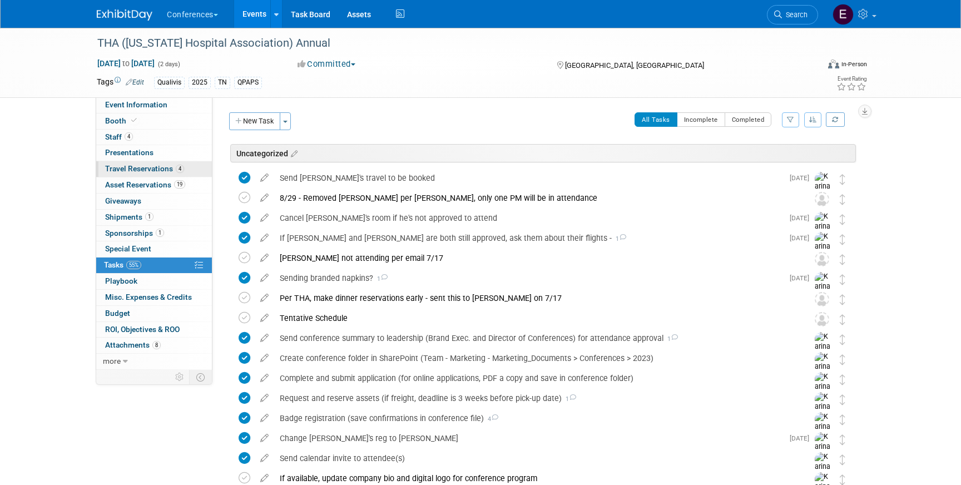
click at [146, 168] on span "Travel Reservations 4" at bounding box center [144, 168] width 79 height 9
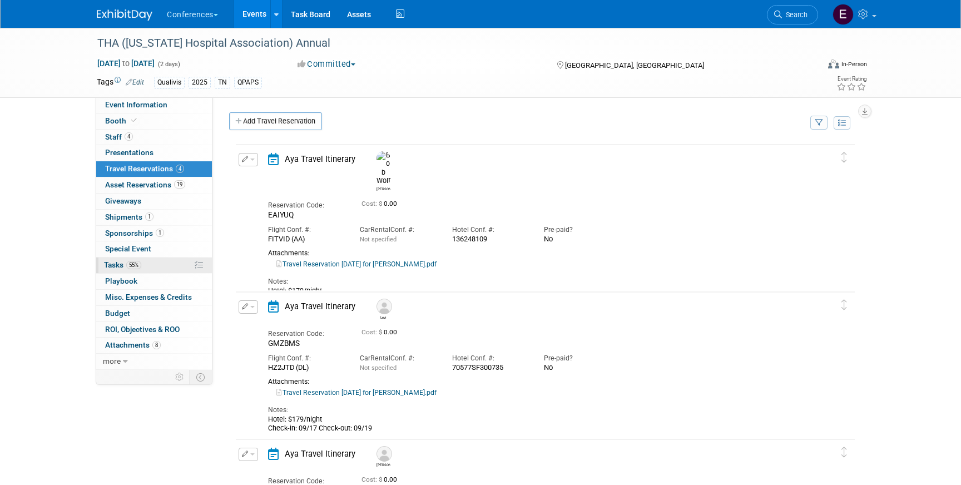
click at [142, 268] on link "55% Tasks 55%" at bounding box center [154, 265] width 116 height 16
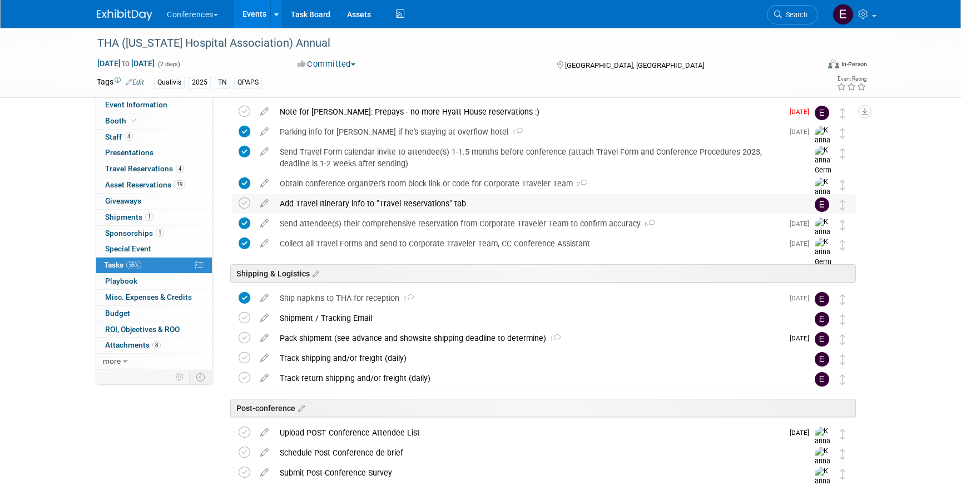
scroll to position [582, 0]
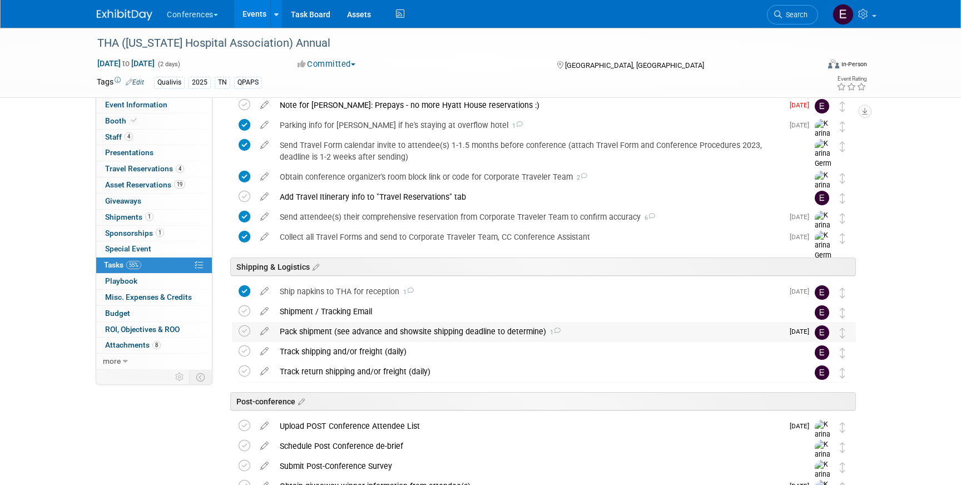
click at [357, 332] on div "Pack shipment (see advance and showsite shipping deadline to determine) 1" at bounding box center [528, 331] width 509 height 19
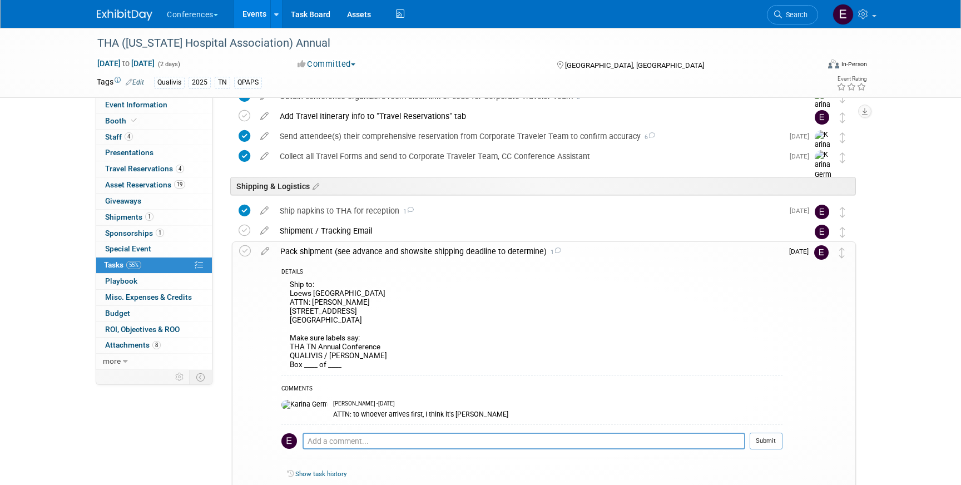
scroll to position [662, 0]
click at [136, 167] on span "Travel Reservations 4" at bounding box center [144, 168] width 79 height 9
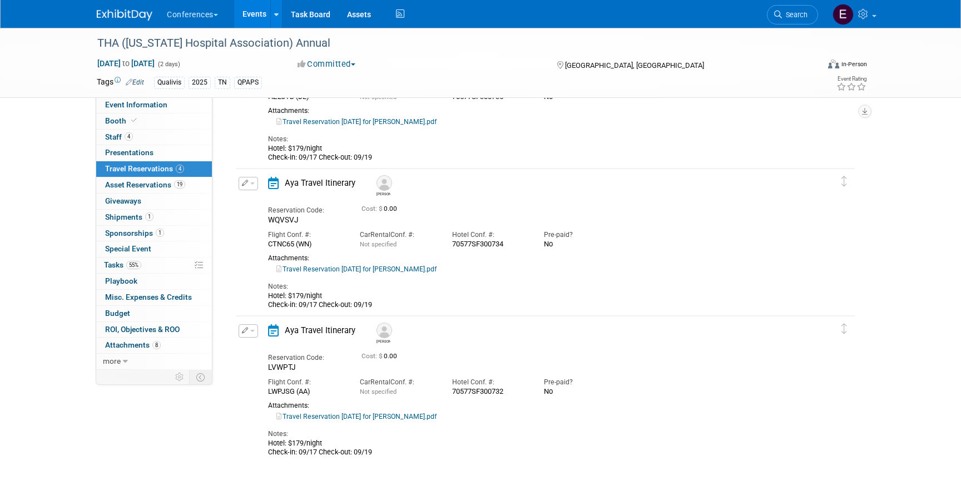
scroll to position [269, 0]
